Goal: Task Accomplishment & Management: Manage account settings

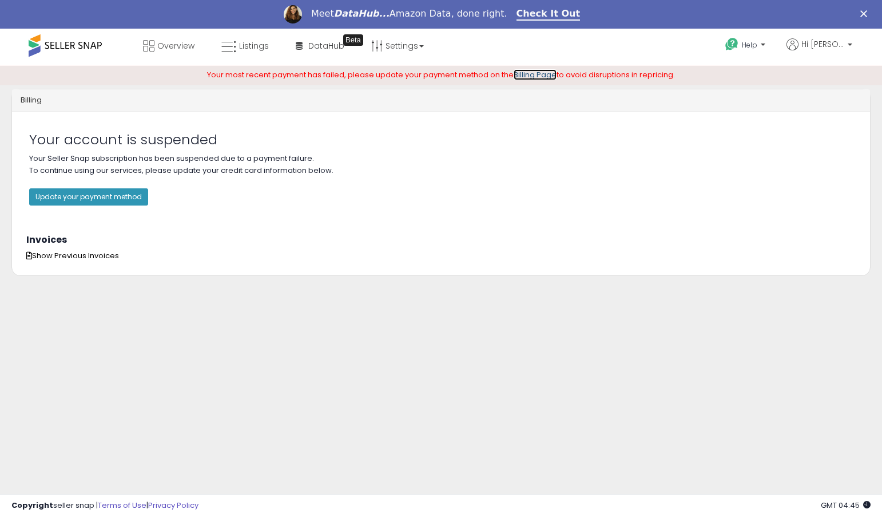
click at [532, 73] on link "Billing Page" at bounding box center [535, 74] width 43 height 11
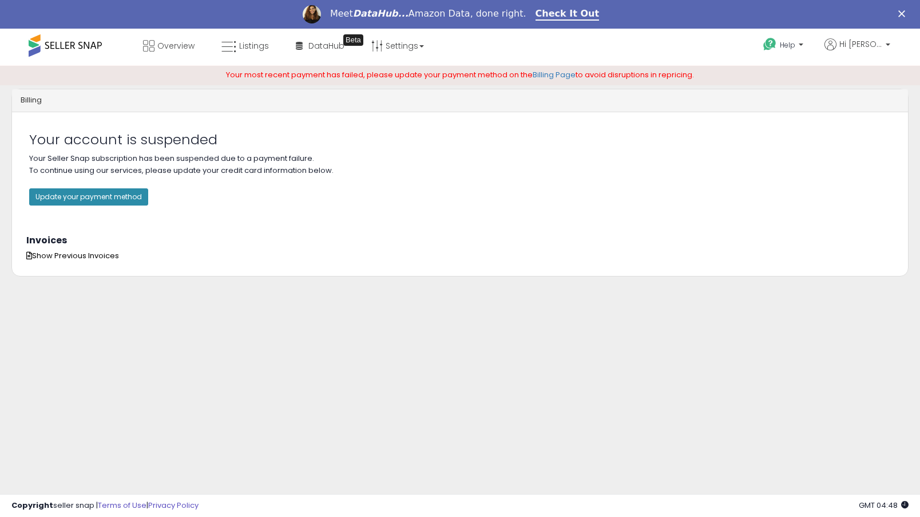
click at [104, 200] on button "Update your payment method" at bounding box center [88, 196] width 119 height 17
